Goal: Task Accomplishment & Management: Complete application form

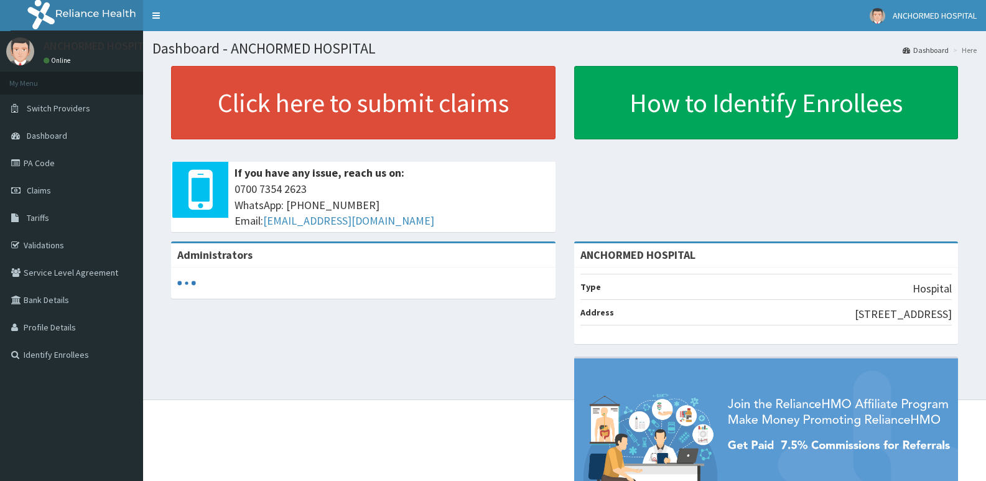
click at [52, 192] on link "Claims" at bounding box center [71, 190] width 143 height 27
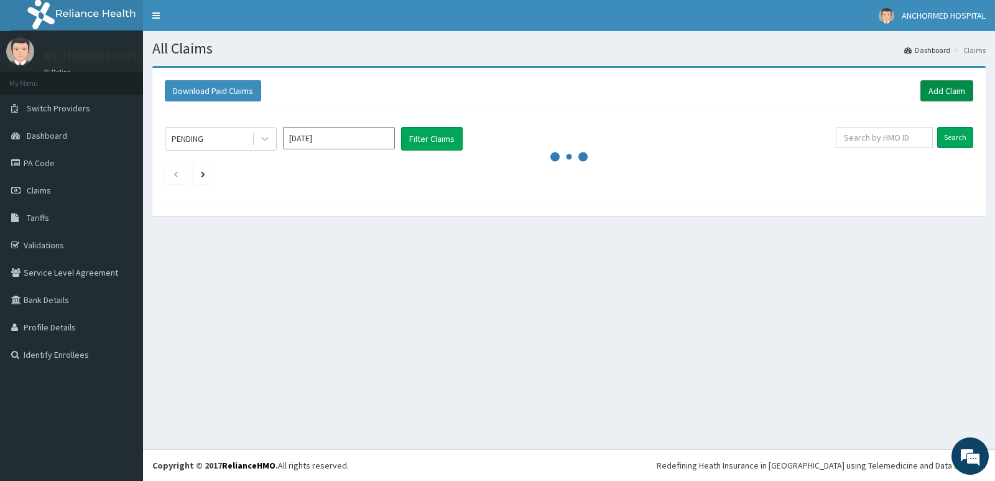
click at [958, 89] on link "Add Claim" at bounding box center [947, 90] width 53 height 21
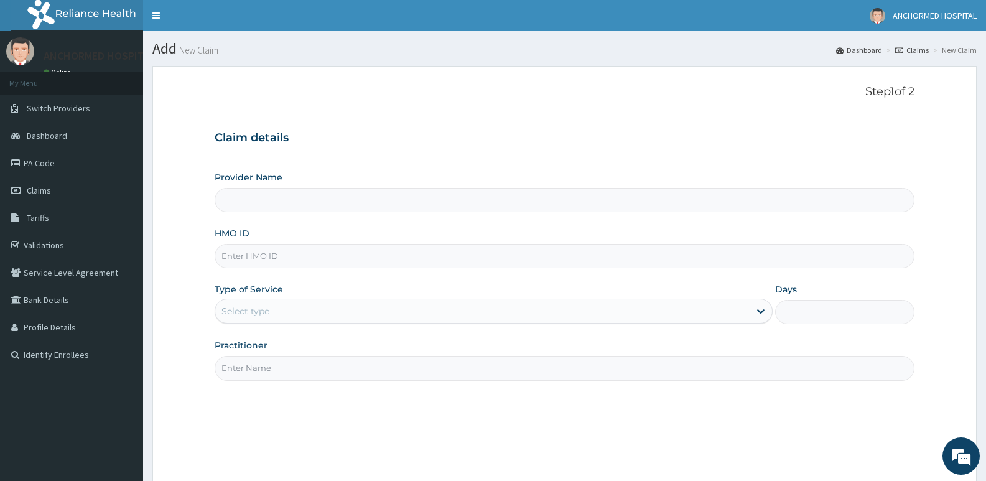
click at [304, 199] on input "Provider Name" at bounding box center [565, 200] width 700 height 24
type input "ANCHORMED HOSPITAL"
click at [267, 257] on input "HMO ID" at bounding box center [565, 256] width 700 height 24
paste input "NPM/10033/B"
type input "NPM/10033/B"
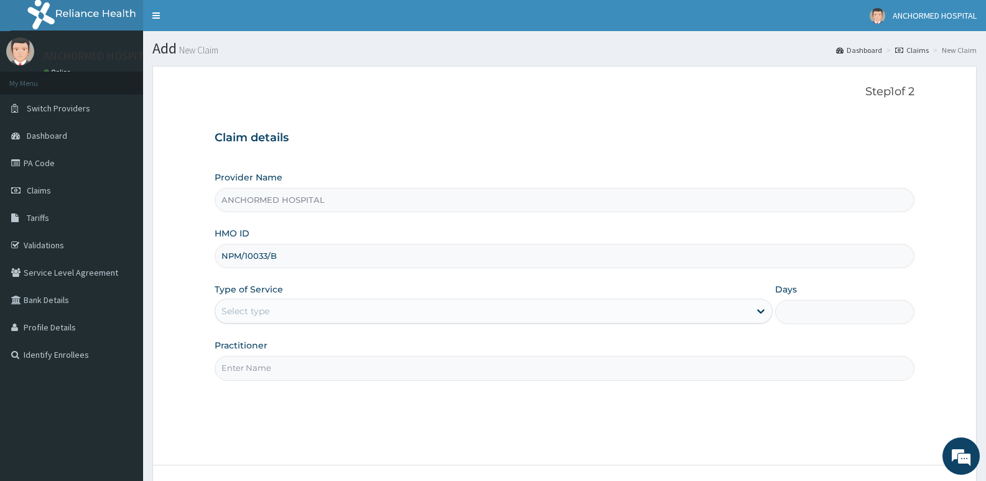
click at [295, 315] on div "Select type" at bounding box center [482, 311] width 534 height 20
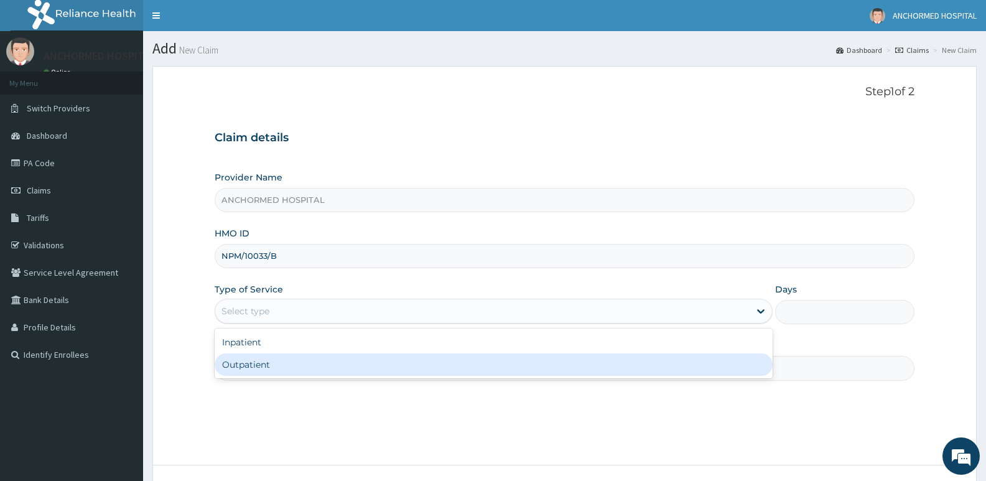
click at [299, 359] on div "Outpatient" at bounding box center [493, 364] width 557 height 22
type input "1"
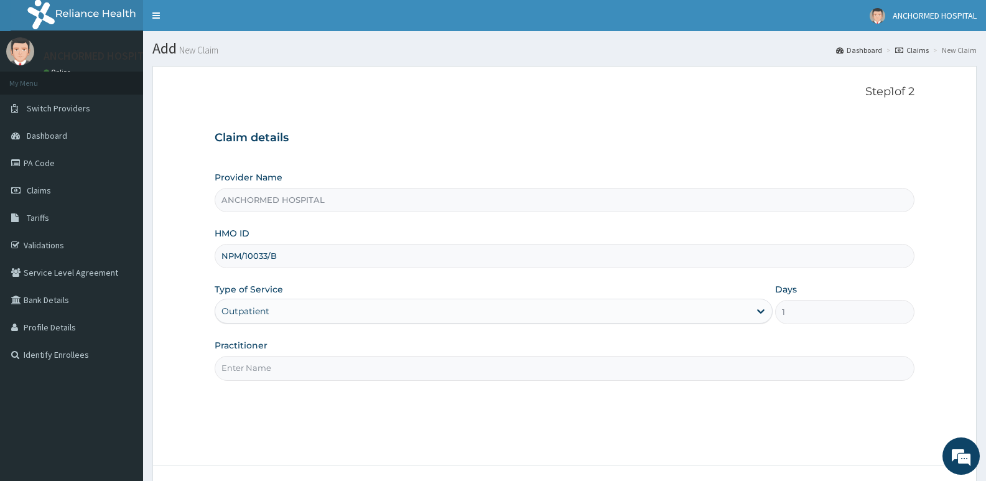
click at [295, 358] on input "Practitioner" at bounding box center [565, 368] width 700 height 24
type input "[PERSON_NAME]"
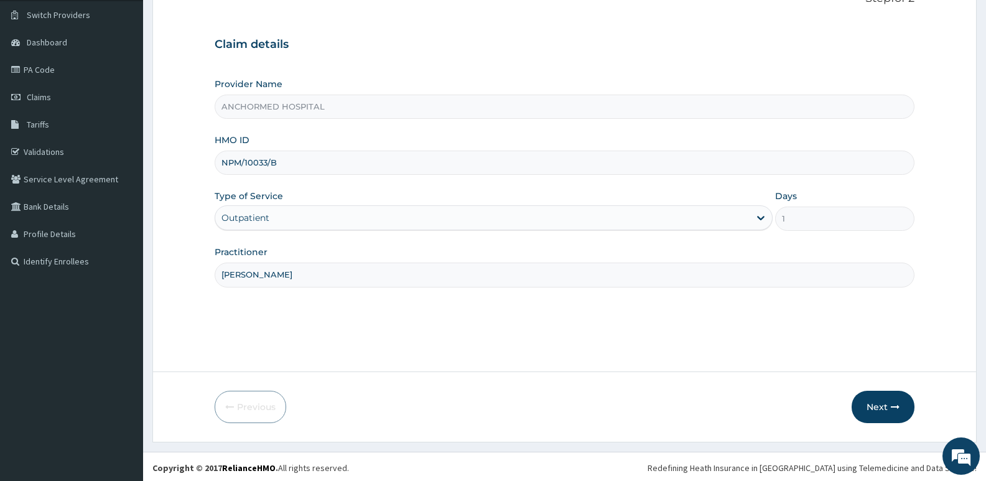
scroll to position [96, 0]
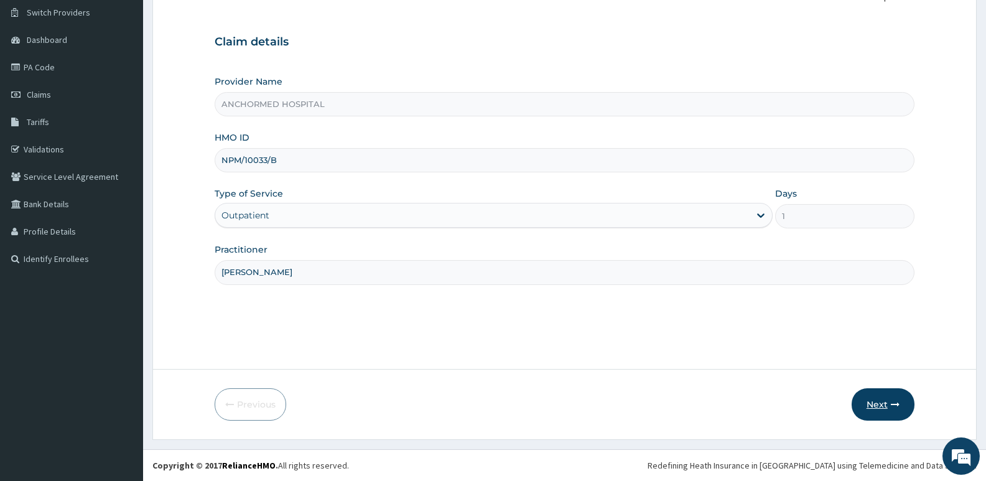
click at [878, 399] on button "Next" at bounding box center [882, 404] width 63 height 32
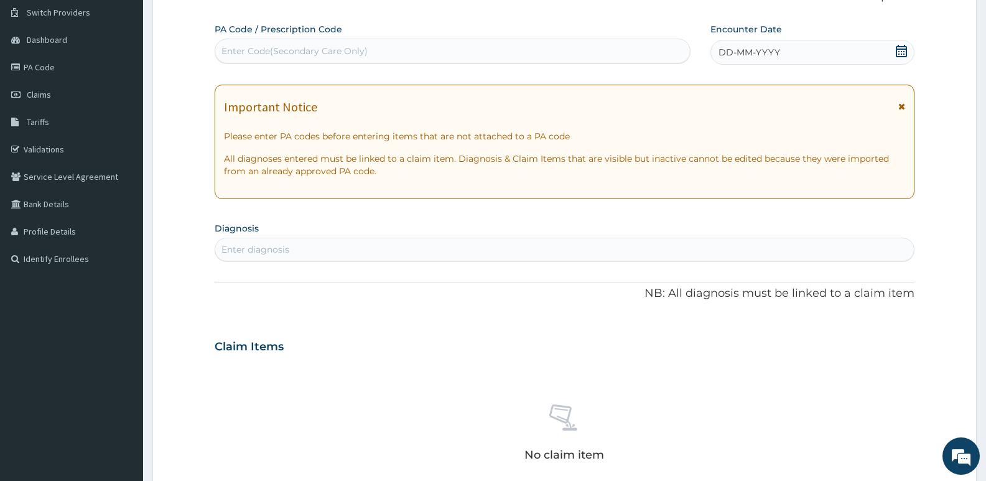
click at [333, 251] on div "Enter diagnosis" at bounding box center [564, 249] width 698 height 20
click at [384, 246] on div "Enter diagnosis" at bounding box center [564, 249] width 698 height 20
click at [370, 249] on div "Enter diagnosis" at bounding box center [564, 249] width 698 height 20
click at [581, 251] on div "Enter diagnosis" at bounding box center [564, 249] width 698 height 20
click at [363, 252] on div "Enter diagnosis" at bounding box center [564, 249] width 698 height 20
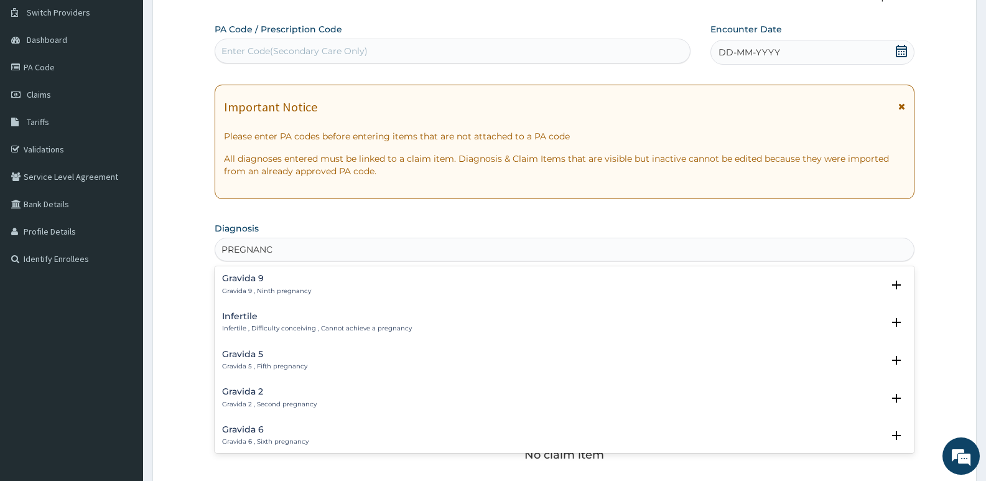
type input "PREGNANCY"
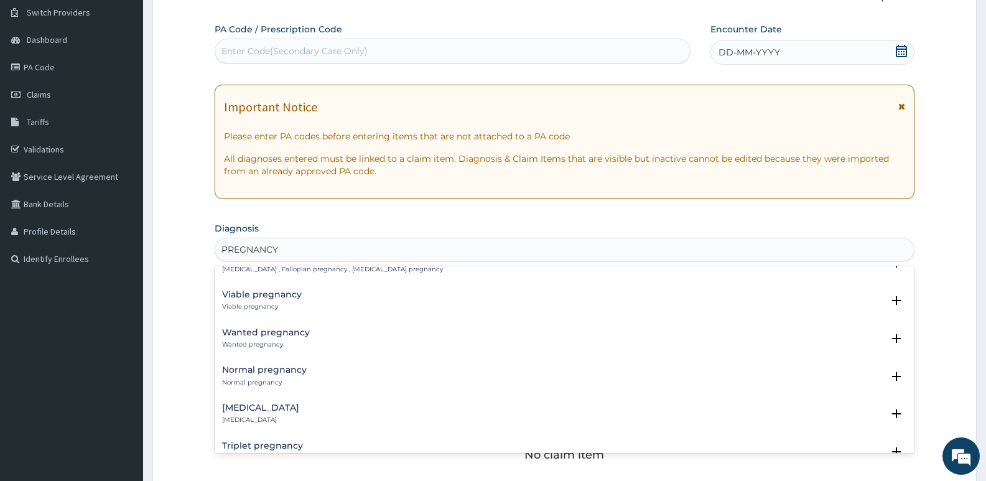
scroll to position [684, 0]
click at [290, 362] on h4 "Normal pregnancy" at bounding box center [264, 366] width 85 height 9
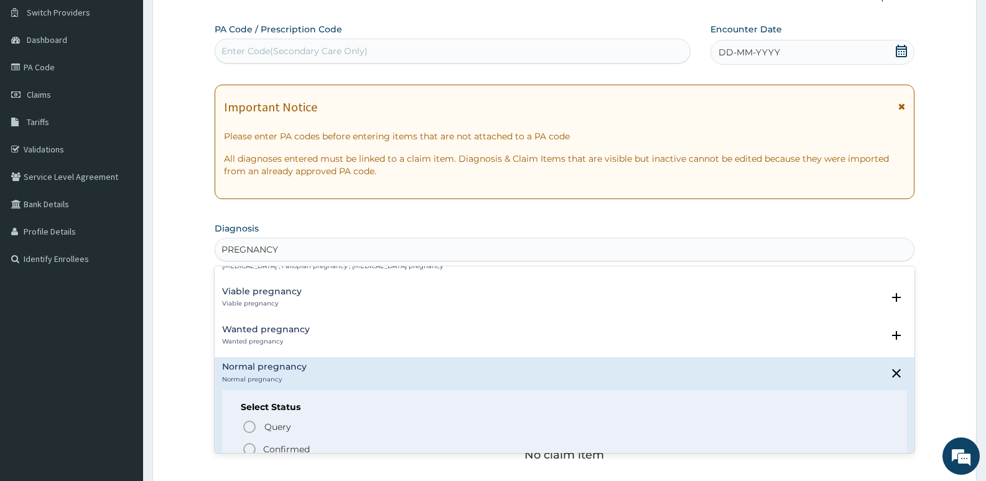
click at [246, 442] on icon "status option filled" at bounding box center [249, 449] width 15 height 15
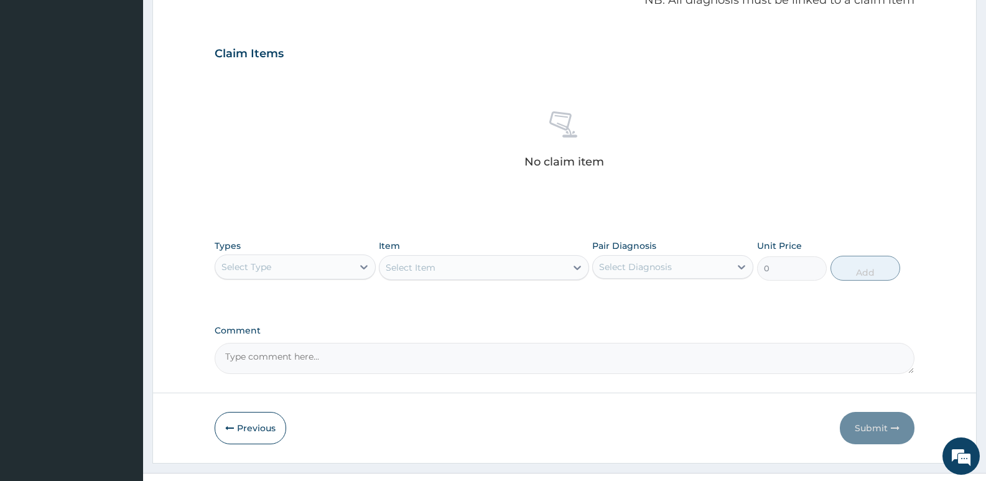
scroll to position [407, 0]
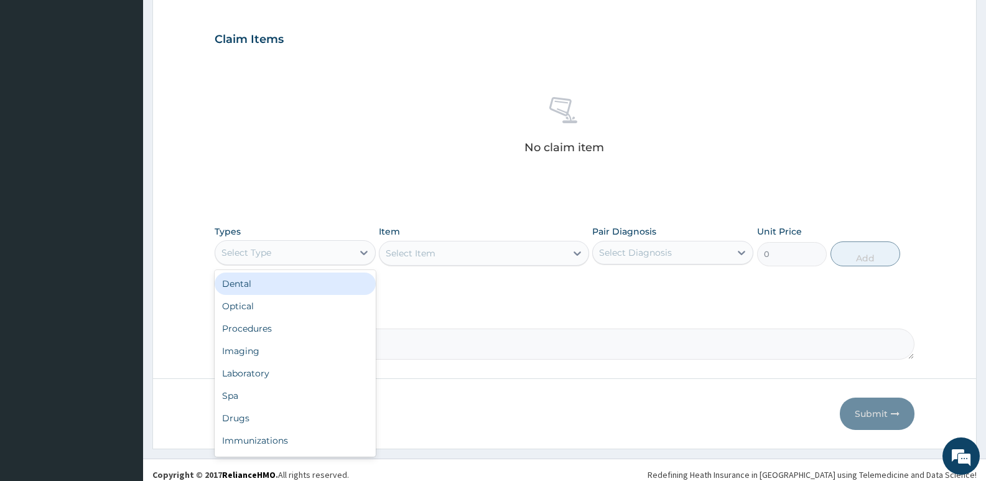
click at [288, 248] on div "Select Type" at bounding box center [283, 253] width 137 height 20
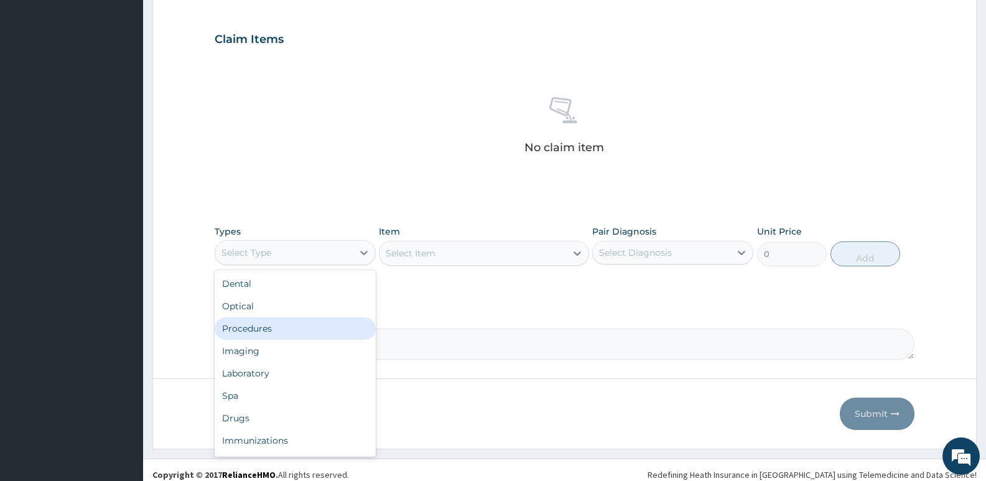
click at [261, 334] on div "Procedures" at bounding box center [295, 328] width 161 height 22
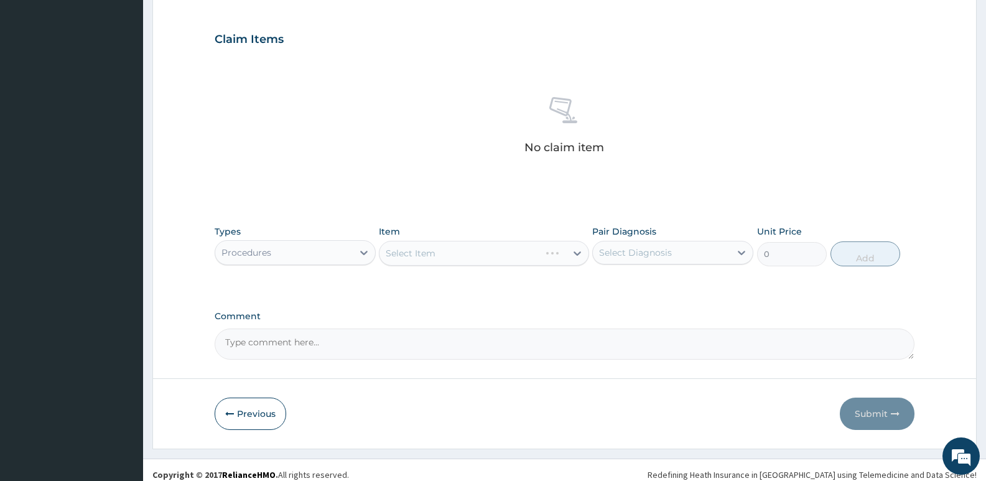
click at [427, 256] on div "Select Item" at bounding box center [484, 253] width 210 height 25
click at [422, 253] on div "Select Item" at bounding box center [484, 253] width 210 height 25
click at [393, 246] on div "Select Item" at bounding box center [484, 253] width 210 height 25
click at [402, 251] on div "Select Item" at bounding box center [411, 253] width 50 height 12
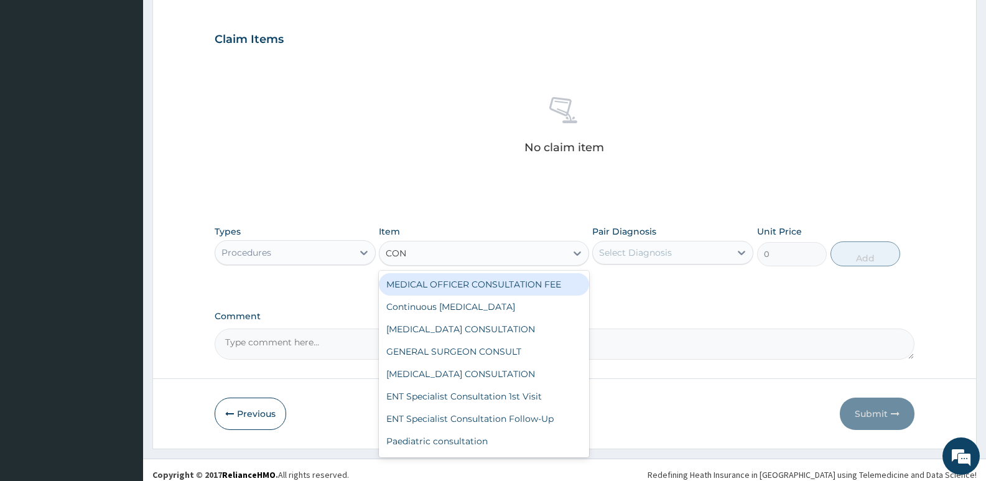
type input "CONS"
click at [423, 287] on div "MEDICAL OFFICER CONSULTATION FEE" at bounding box center [484, 284] width 210 height 22
type input "1500"
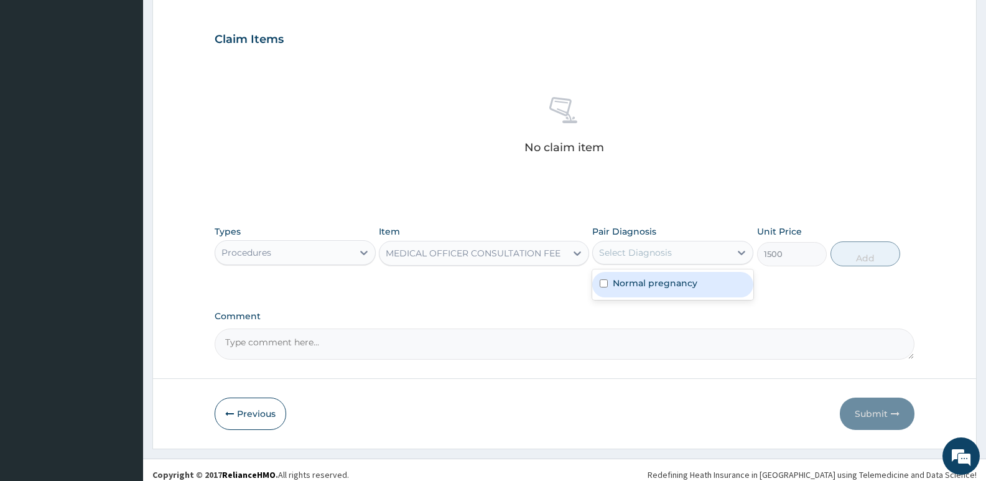
click at [675, 249] on div "Select Diagnosis" at bounding box center [661, 253] width 137 height 20
click at [658, 285] on label "Normal pregnancy" at bounding box center [655, 283] width 85 height 12
checkbox input "true"
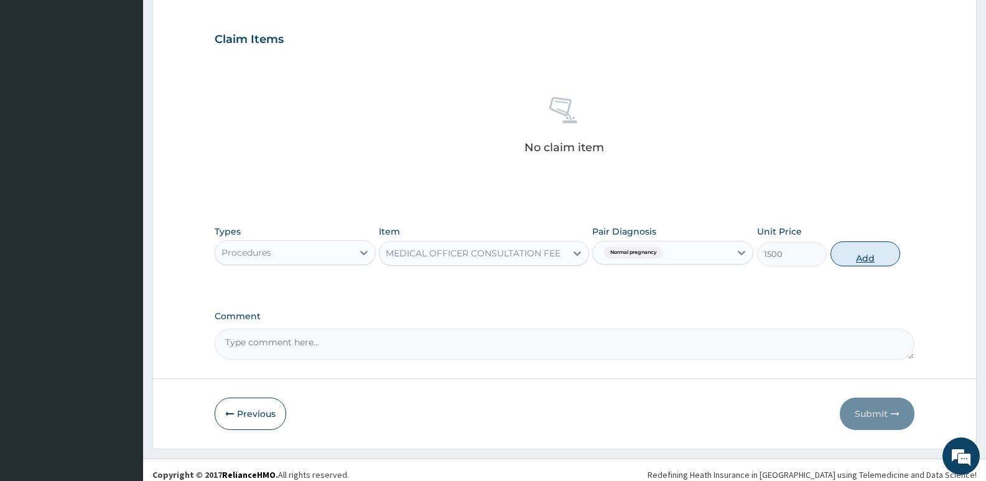
click at [874, 253] on button "Add" at bounding box center [865, 253] width 70 height 25
type input "0"
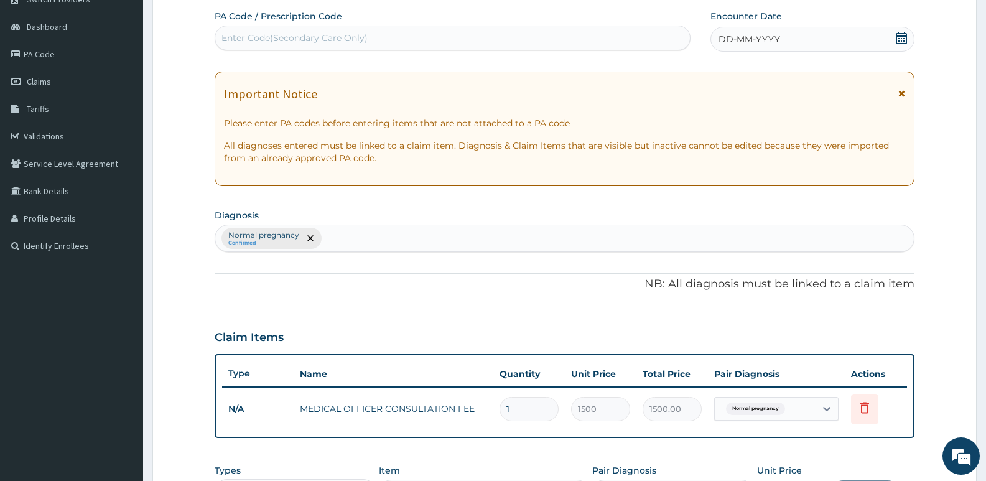
scroll to position [108, 0]
click at [359, 243] on div "Normal pregnancy Confirmed" at bounding box center [564, 239] width 698 height 26
type input "C"
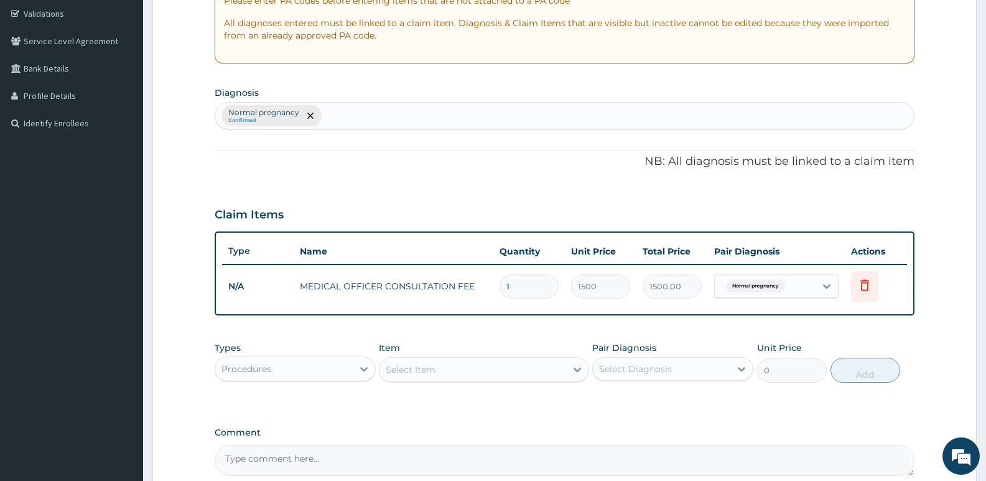
scroll to position [233, 0]
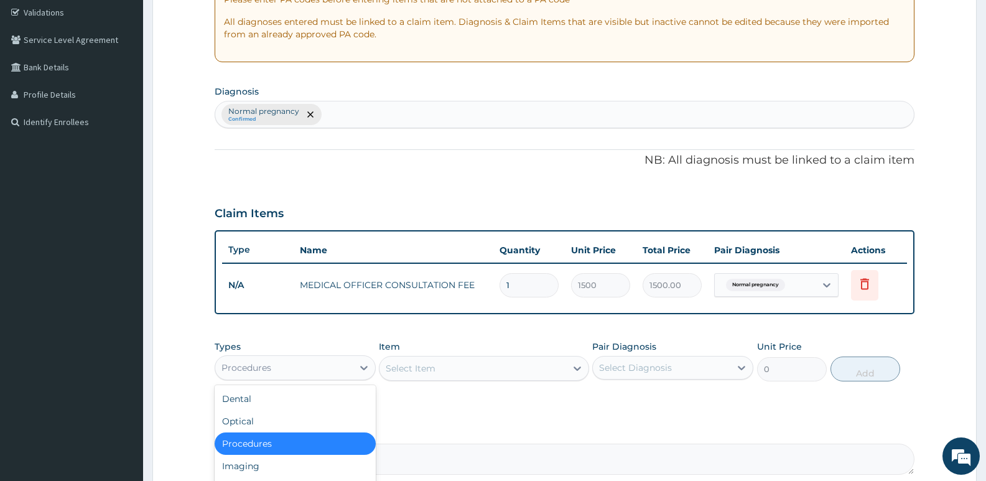
click at [270, 369] on div "Procedures" at bounding box center [246, 367] width 50 height 12
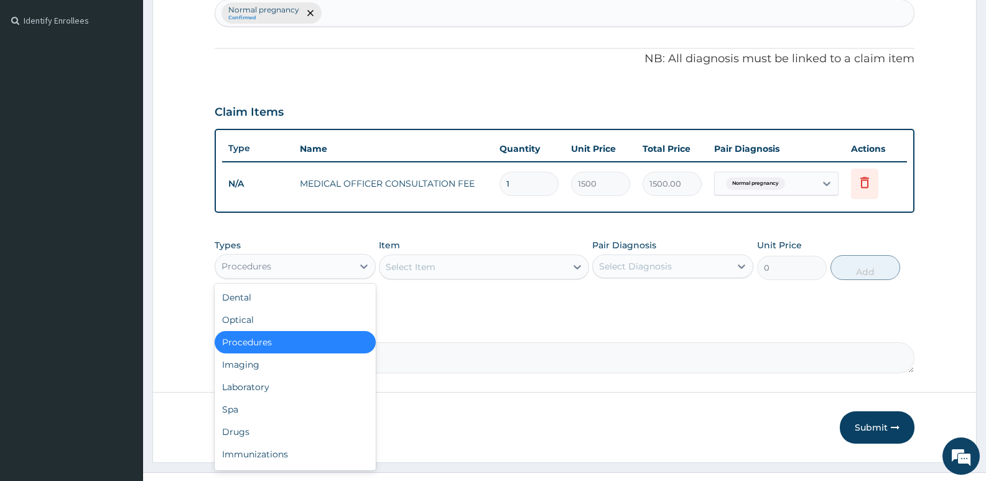
scroll to position [357, 0]
